Goal: Task Accomplishment & Management: Use online tool/utility

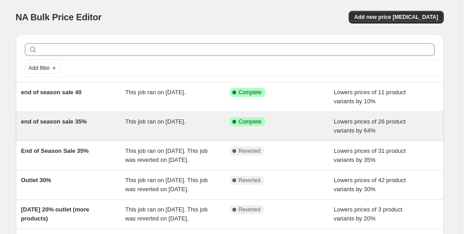
click at [357, 118] on span "Lowers prices of 26 product variants by 64%" at bounding box center [370, 126] width 72 height 16
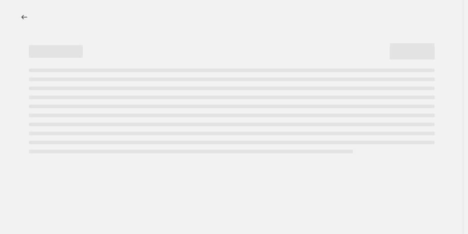
select select "percentage"
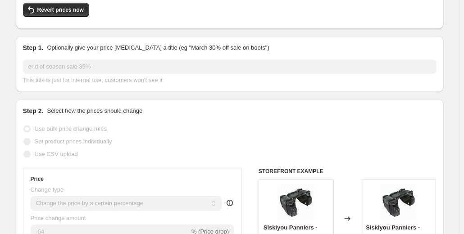
scroll to position [68, 0]
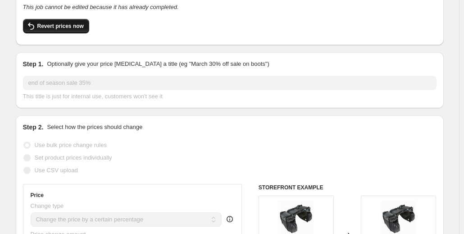
click at [68, 32] on button "Revert prices now" at bounding box center [56, 26] width 66 height 14
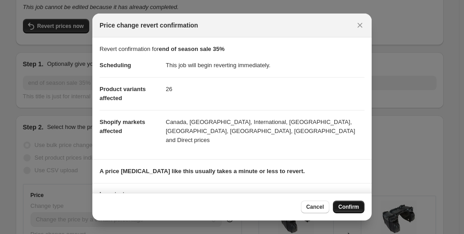
click at [360, 203] on button "Confirm" at bounding box center [349, 206] width 32 height 13
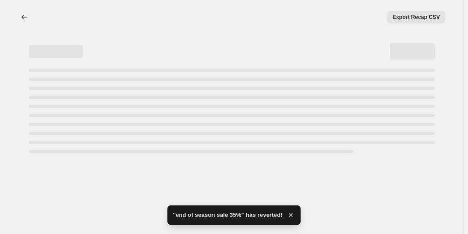
select select "percentage"
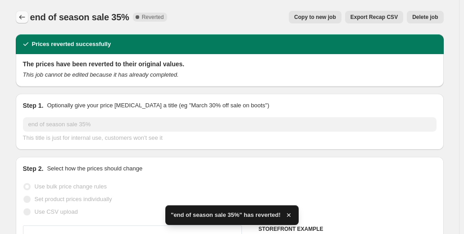
click at [28, 21] on button "Price change jobs" at bounding box center [22, 17] width 13 height 13
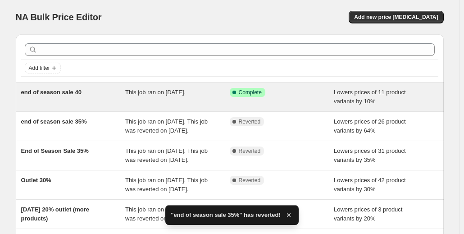
click at [206, 101] on div "This job ran on [DATE]." at bounding box center [177, 97] width 104 height 18
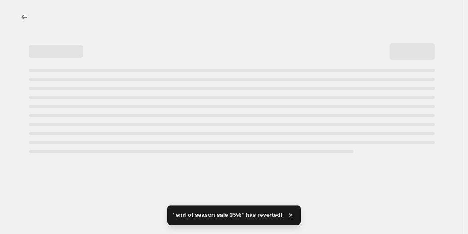
select select "percentage"
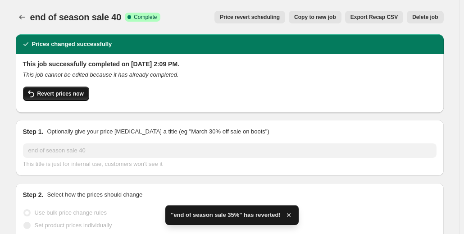
click at [62, 90] on button "Revert prices now" at bounding box center [56, 93] width 66 height 14
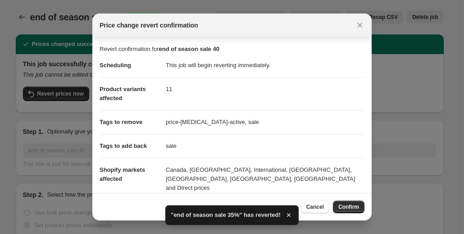
scroll to position [95, 0]
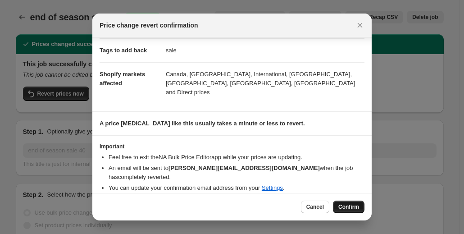
click at [355, 207] on span "Confirm" at bounding box center [348, 206] width 21 height 7
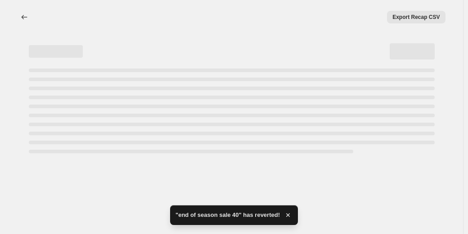
select select "percentage"
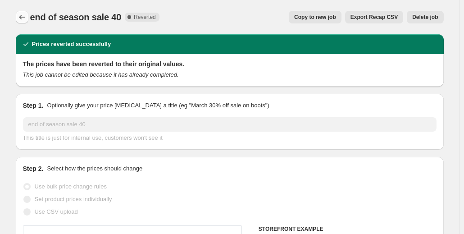
click at [18, 14] on button "Price change jobs" at bounding box center [22, 17] width 13 height 13
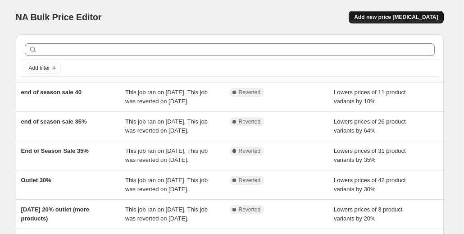
click at [402, 13] on button "Add new price [MEDICAL_DATA]" at bounding box center [395, 17] width 95 height 13
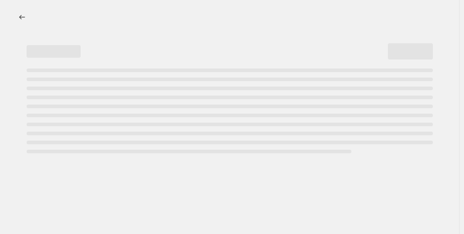
select select "percentage"
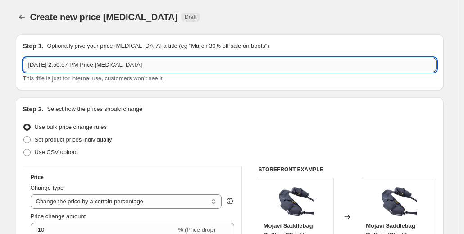
drag, startPoint x: 173, startPoint y: 70, endPoint x: 178, endPoint y: 66, distance: 5.8
click at [178, 66] on input "[DATE] 2:50:57 PM Price [MEDICAL_DATA]" at bounding box center [229, 65] width 413 height 14
type input "S"
click at [102, 68] on input "End of season sale" at bounding box center [229, 65] width 413 height 14
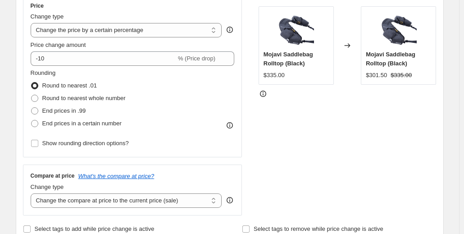
scroll to position [76, 0]
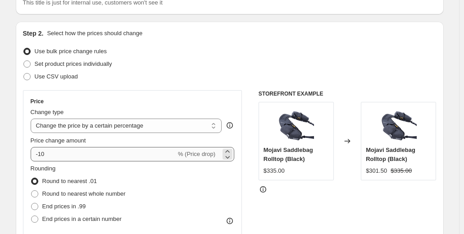
type input "End of season sale 40%"
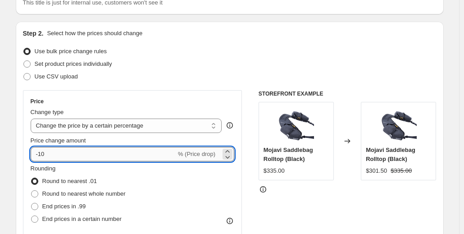
click at [86, 151] on input "-10" at bounding box center [103, 154] width 145 height 14
type input "-1"
type input "-4"
type input "-35"
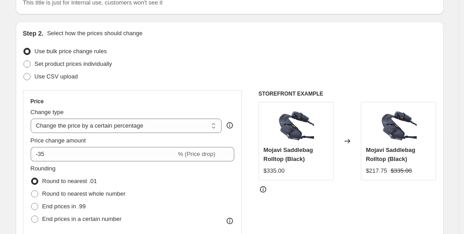
click at [154, 87] on div "Step 2. Select how the prices should change Use bulk price change rules Set pro…" at bounding box center [229, 180] width 413 height 302
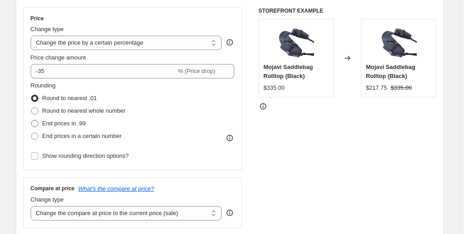
click at [79, 125] on span "End prices in .99" at bounding box center [64, 123] width 44 height 7
click at [32, 120] on input "End prices in .99" at bounding box center [31, 120] width 0 height 0
radio input "true"
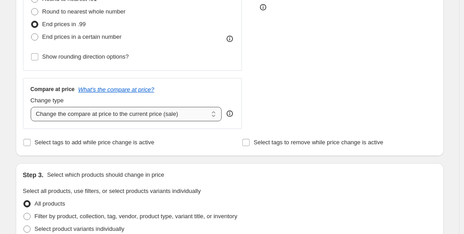
scroll to position [258, 0]
click at [95, 138] on span "Select tags to add while price change is active" at bounding box center [95, 141] width 120 height 7
click at [31, 138] on input "Select tags to add while price change is active" at bounding box center [26, 141] width 7 height 7
checkbox input "true"
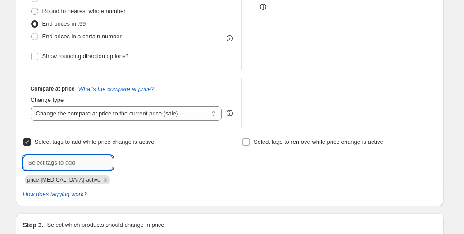
click at [76, 166] on input "text" at bounding box center [68, 162] width 90 height 14
type input "sale"
click at [134, 163] on span "Add sale" at bounding box center [132, 161] width 23 height 7
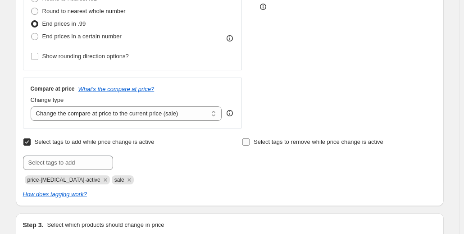
click at [247, 142] on input "Select tags to remove while price change is active" at bounding box center [245, 141] width 7 height 7
checkbox input "true"
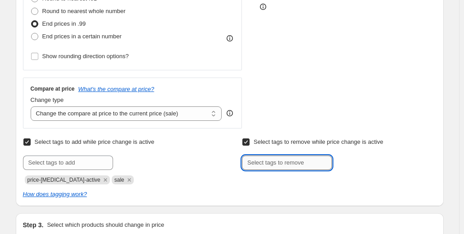
click at [259, 157] on input "text" at bounding box center [287, 162] width 90 height 14
type input "sale"
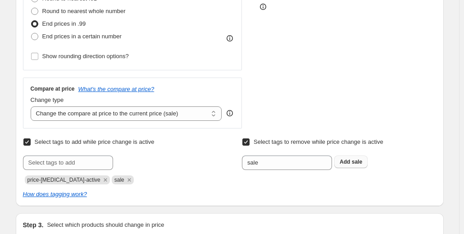
click at [345, 161] on b "Add" at bounding box center [344, 161] width 10 height 6
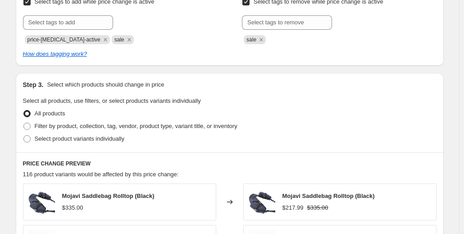
scroll to position [398, 0]
click at [83, 137] on span "Select product variants individually" at bounding box center [80, 138] width 90 height 7
click at [24, 135] on input "Select product variants individually" at bounding box center [23, 135] width 0 height 0
radio input "true"
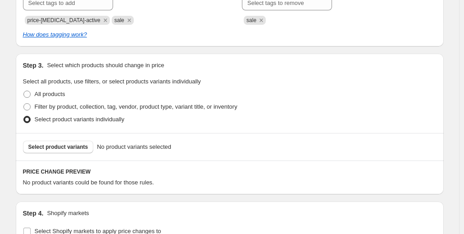
scroll to position [444, 0]
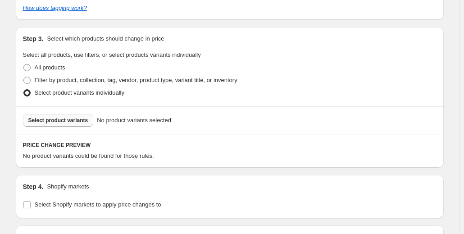
click at [53, 124] on button "Select product variants" at bounding box center [58, 120] width 71 height 13
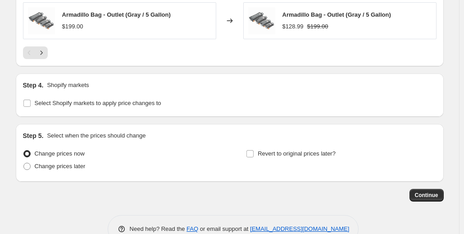
scroll to position [792, 0]
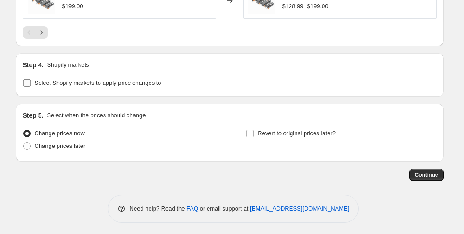
click at [121, 86] on label "Select Shopify markets to apply price changes to" at bounding box center [92, 83] width 138 height 13
click at [31, 86] on input "Select Shopify markets to apply price changes to" at bounding box center [26, 82] width 7 height 7
checkbox input "true"
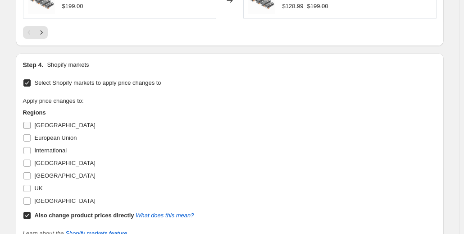
click at [50, 123] on span "[GEOGRAPHIC_DATA]" at bounding box center [65, 125] width 61 height 7
click at [31, 123] on input "[GEOGRAPHIC_DATA]" at bounding box center [26, 125] width 7 height 7
checkbox input "true"
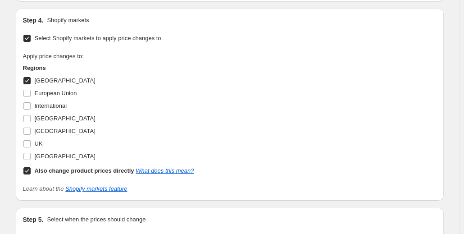
scroll to position [853, 0]
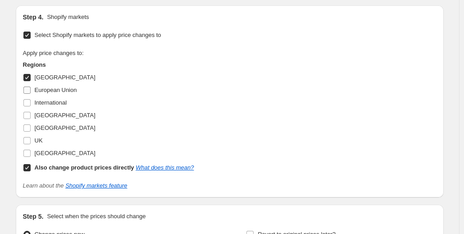
click at [54, 86] on span "European Union" at bounding box center [56, 89] width 42 height 7
click at [31, 86] on input "European Union" at bounding box center [26, 89] width 7 height 7
checkbox input "true"
click at [49, 104] on span "International" at bounding box center [51, 102] width 32 height 7
click at [31, 104] on input "International" at bounding box center [26, 102] width 7 height 7
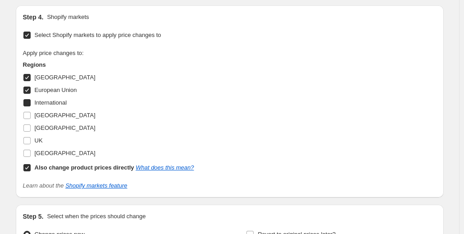
checkbox input "true"
click at [45, 112] on span "[GEOGRAPHIC_DATA]" at bounding box center [65, 115] width 61 height 7
click at [31, 112] on input "[GEOGRAPHIC_DATA]" at bounding box center [26, 115] width 7 height 7
checkbox input "true"
click at [44, 126] on span "[GEOGRAPHIC_DATA]" at bounding box center [65, 127] width 61 height 7
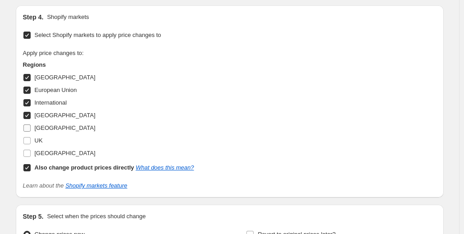
click at [31, 126] on input "[GEOGRAPHIC_DATA]" at bounding box center [26, 127] width 7 height 7
checkbox input "true"
click at [40, 134] on label "UK" at bounding box center [33, 140] width 20 height 13
click at [31, 137] on input "UK" at bounding box center [26, 140] width 7 height 7
checkbox input "true"
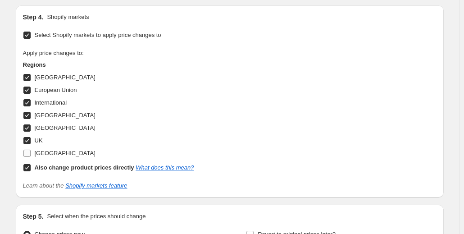
click at [41, 151] on span "[GEOGRAPHIC_DATA]" at bounding box center [65, 152] width 61 height 7
click at [31, 151] on input "[GEOGRAPHIC_DATA]" at bounding box center [26, 152] width 7 height 7
checkbox input "true"
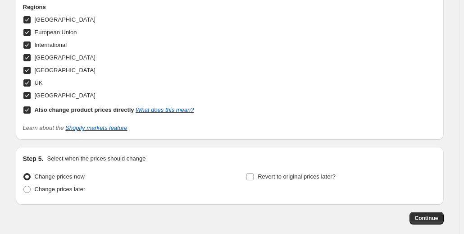
scroll to position [910, 0]
click at [158, 110] on link "What does this mean?" at bounding box center [164, 109] width 58 height 7
click at [31, 109] on span at bounding box center [27, 110] width 8 height 8
click at [31, 109] on input "Also change product prices directly What does this mean?" at bounding box center [26, 109] width 7 height 7
checkbox input "false"
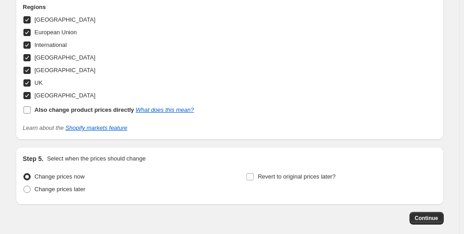
select select "105998516554"
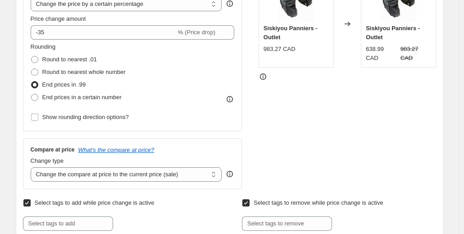
scroll to position [187, 0]
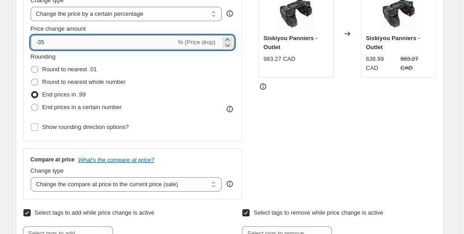
click at [93, 43] on input "-35" at bounding box center [103, 42] width 145 height 14
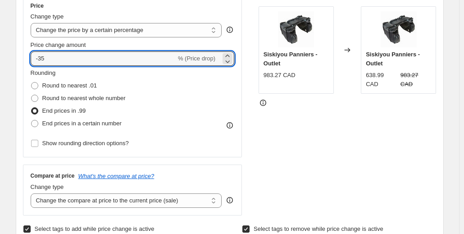
scroll to position [169, 0]
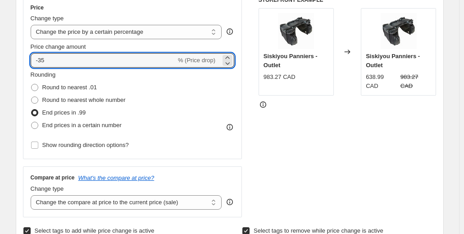
click at [184, 91] on div "Rounding Round to nearest .01 Round to nearest whole number End prices in .99 E…" at bounding box center [133, 100] width 204 height 61
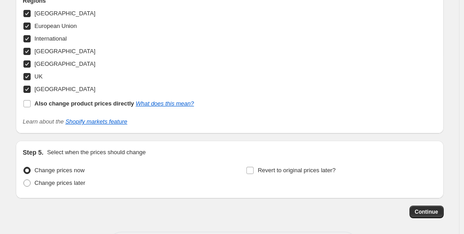
scroll to position [953, 0]
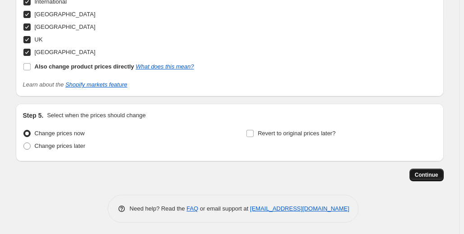
click at [424, 173] on span "Continue" at bounding box center [426, 174] width 23 height 7
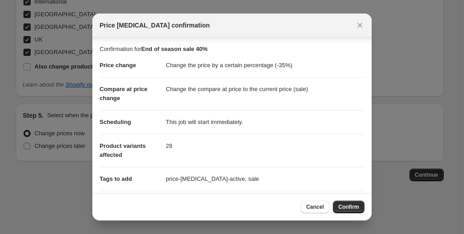
scroll to position [141, 0]
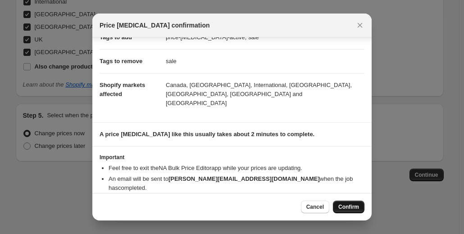
click at [351, 205] on span "Confirm" at bounding box center [348, 206] width 21 height 7
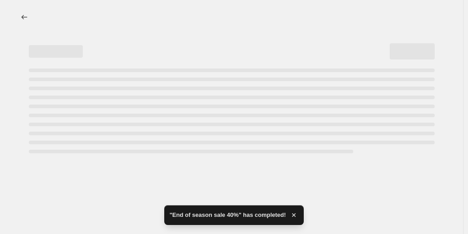
select select "percentage"
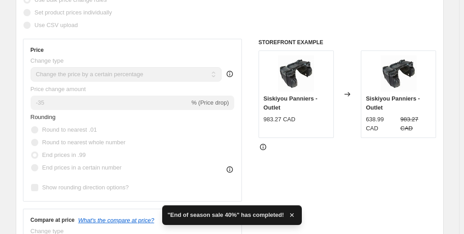
scroll to position [217, 0]
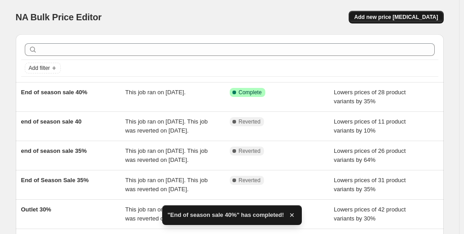
click at [423, 13] on button "Add new price [MEDICAL_DATA]" at bounding box center [395, 17] width 95 height 13
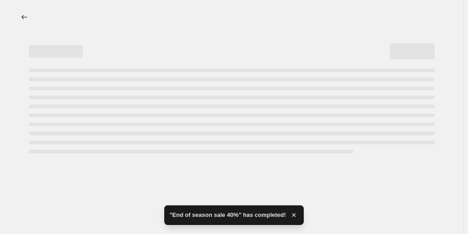
select select "percentage"
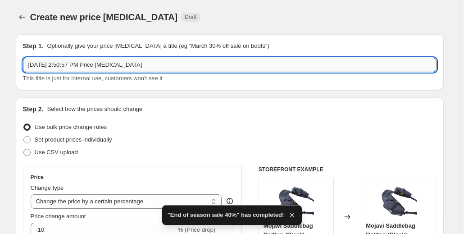
click at [156, 60] on input "[DATE] 2:50:57 PM Price [MEDICAL_DATA]" at bounding box center [229, 65] width 413 height 14
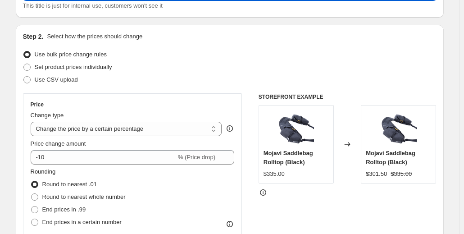
scroll to position [87, 0]
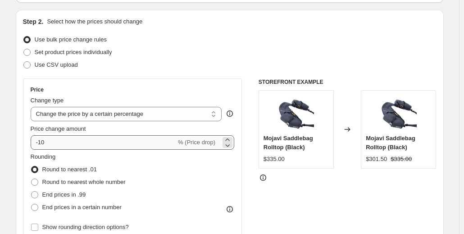
type input "end of season sale 40%"
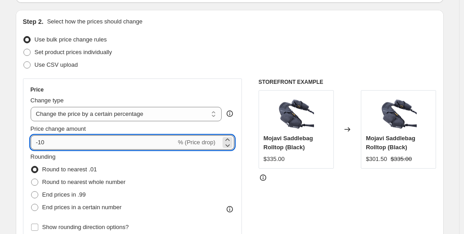
click at [81, 139] on input "-10" at bounding box center [103, 142] width 145 height 14
type input "-1"
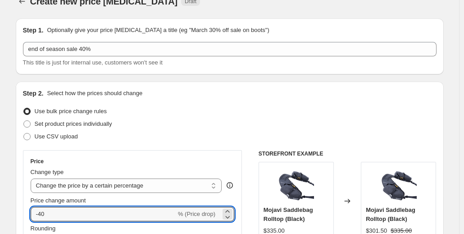
scroll to position [167, 0]
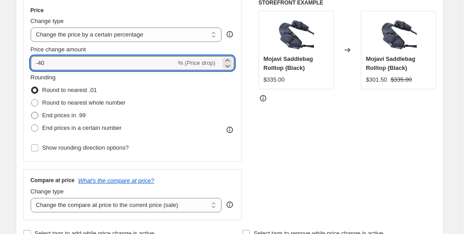
type input "-40"
click at [78, 113] on span "End prices in .99" at bounding box center [64, 115] width 44 height 7
click at [32, 112] on input "End prices in .99" at bounding box center [31, 112] width 0 height 0
radio input "true"
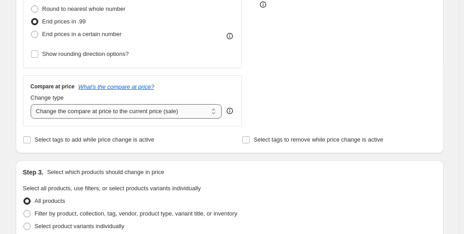
scroll to position [261, 0]
click at [109, 141] on span "Select tags to add while price change is active" at bounding box center [95, 138] width 120 height 7
click at [31, 141] on input "Select tags to add while price change is active" at bounding box center [26, 138] width 7 height 7
checkbox input "true"
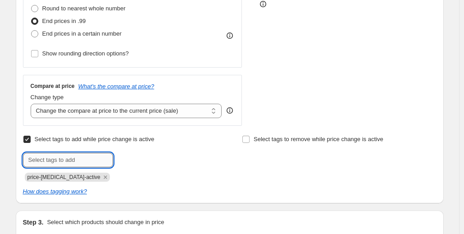
click at [97, 158] on input "text" at bounding box center [68, 160] width 90 height 14
type input "sale"
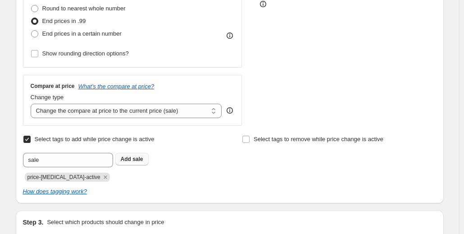
click at [123, 155] on button "Add sale" at bounding box center [131, 159] width 33 height 13
click at [248, 138] on input "Select tags to remove while price change is active" at bounding box center [245, 138] width 7 height 7
checkbox input "true"
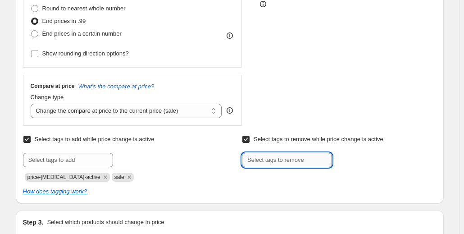
click at [260, 159] on input "text" at bounding box center [287, 160] width 90 height 14
type input "sale"
click at [351, 154] on button "Add sale" at bounding box center [350, 159] width 33 height 13
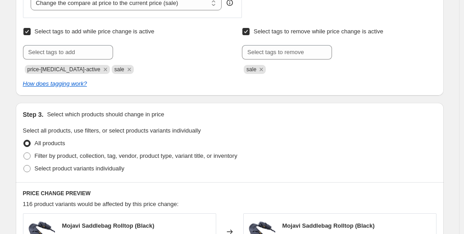
scroll to position [426, 0]
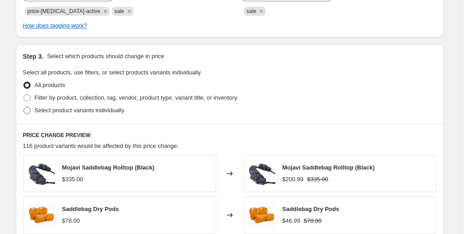
click at [117, 111] on span "Select product variants individually" at bounding box center [80, 110] width 90 height 7
click at [24, 107] on input "Select product variants individually" at bounding box center [23, 107] width 0 height 0
radio input "true"
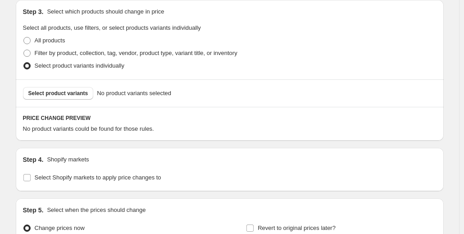
scroll to position [471, 0]
click at [71, 92] on span "Select product variants" at bounding box center [58, 92] width 60 height 7
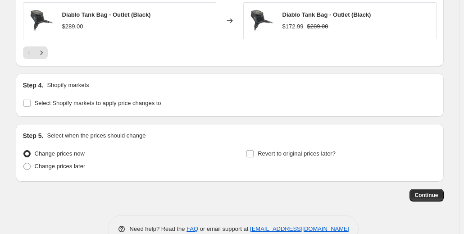
scroll to position [792, 0]
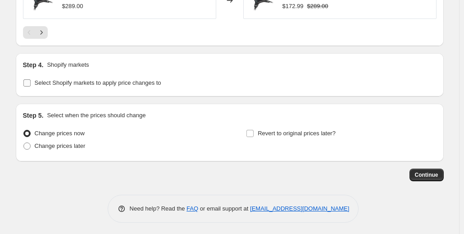
click at [86, 83] on span "Select Shopify markets to apply price changes to" at bounding box center [98, 82] width 126 height 7
click at [31, 83] on input "Select Shopify markets to apply price changes to" at bounding box center [26, 82] width 7 height 7
checkbox input "true"
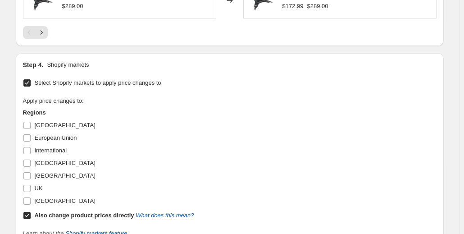
click at [30, 213] on input "Also change product prices directly What does this mean?" at bounding box center [26, 215] width 7 height 7
checkbox input "false"
click at [27, 122] on input "[GEOGRAPHIC_DATA]" at bounding box center [26, 125] width 7 height 7
checkbox input "true"
click at [27, 135] on input "European Union" at bounding box center [26, 137] width 7 height 7
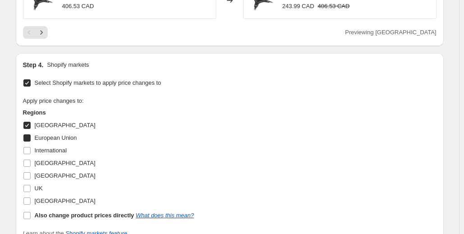
checkbox input "true"
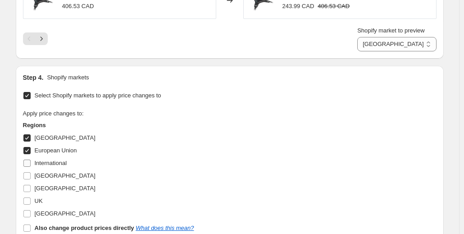
click at [28, 164] on input "International" at bounding box center [26, 162] width 7 height 7
checkbox input "true"
click at [27, 176] on input "[GEOGRAPHIC_DATA]" at bounding box center [26, 175] width 7 height 7
checkbox input "true"
click at [27, 184] on span at bounding box center [27, 188] width 8 height 8
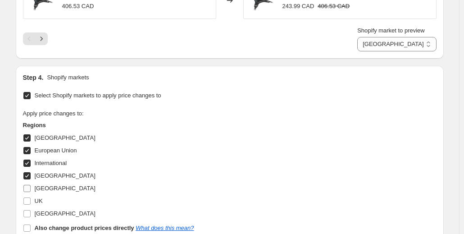
click at [27, 185] on input "[GEOGRAPHIC_DATA]" at bounding box center [26, 188] width 7 height 7
checkbox input "true"
click at [28, 197] on input "UK" at bounding box center [26, 200] width 7 height 7
checkbox input "true"
click at [28, 213] on input "[GEOGRAPHIC_DATA]" at bounding box center [26, 213] width 7 height 7
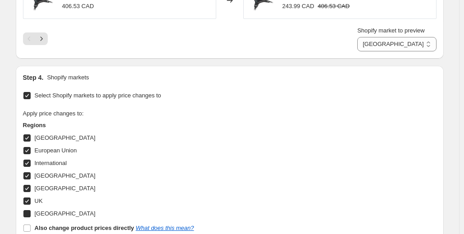
checkbox input "true"
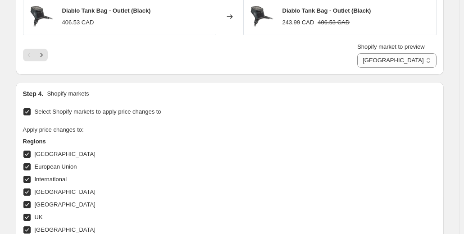
scroll to position [953, 0]
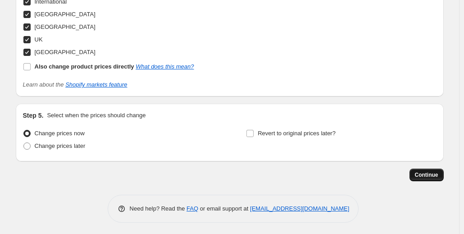
click at [420, 173] on span "Continue" at bounding box center [426, 174] width 23 height 7
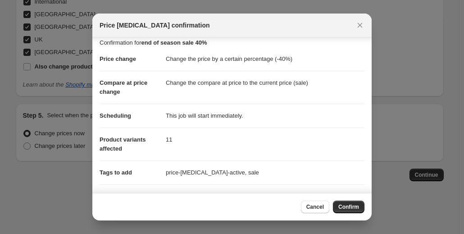
scroll to position [141, 0]
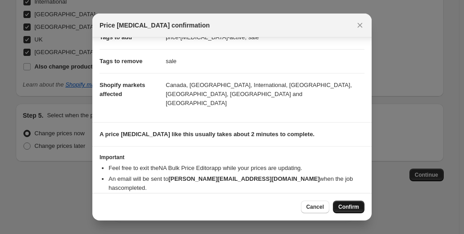
click at [361, 206] on button "Confirm" at bounding box center [349, 206] width 32 height 13
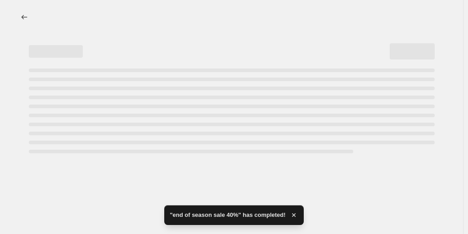
select select "percentage"
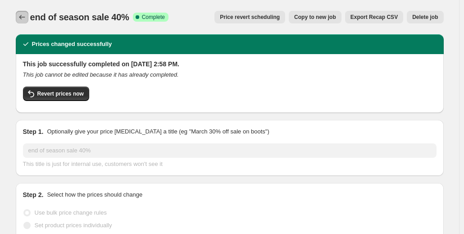
click at [22, 23] on button "Price change jobs" at bounding box center [22, 17] width 13 height 13
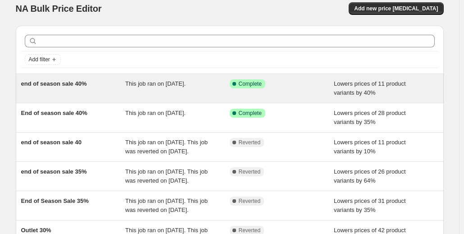
scroll to position [9, 0]
